Goal: Task Accomplishment & Management: Manage account settings

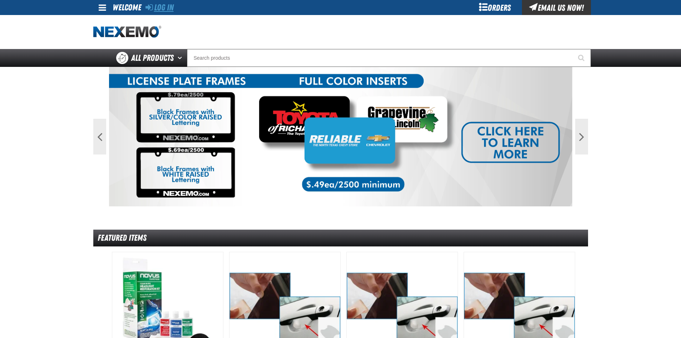
click at [162, 12] on link "Log In" at bounding box center [159, 8] width 28 height 10
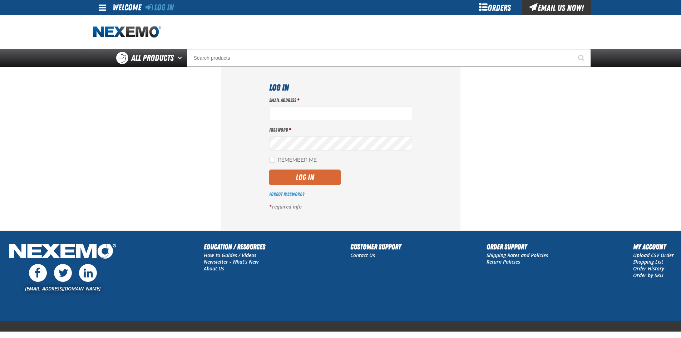
type input "LDominguez@vtaig.com"
click at [290, 181] on button "Log In" at bounding box center [304, 177] width 71 height 16
